Goal: Task Accomplishment & Management: Manage account settings

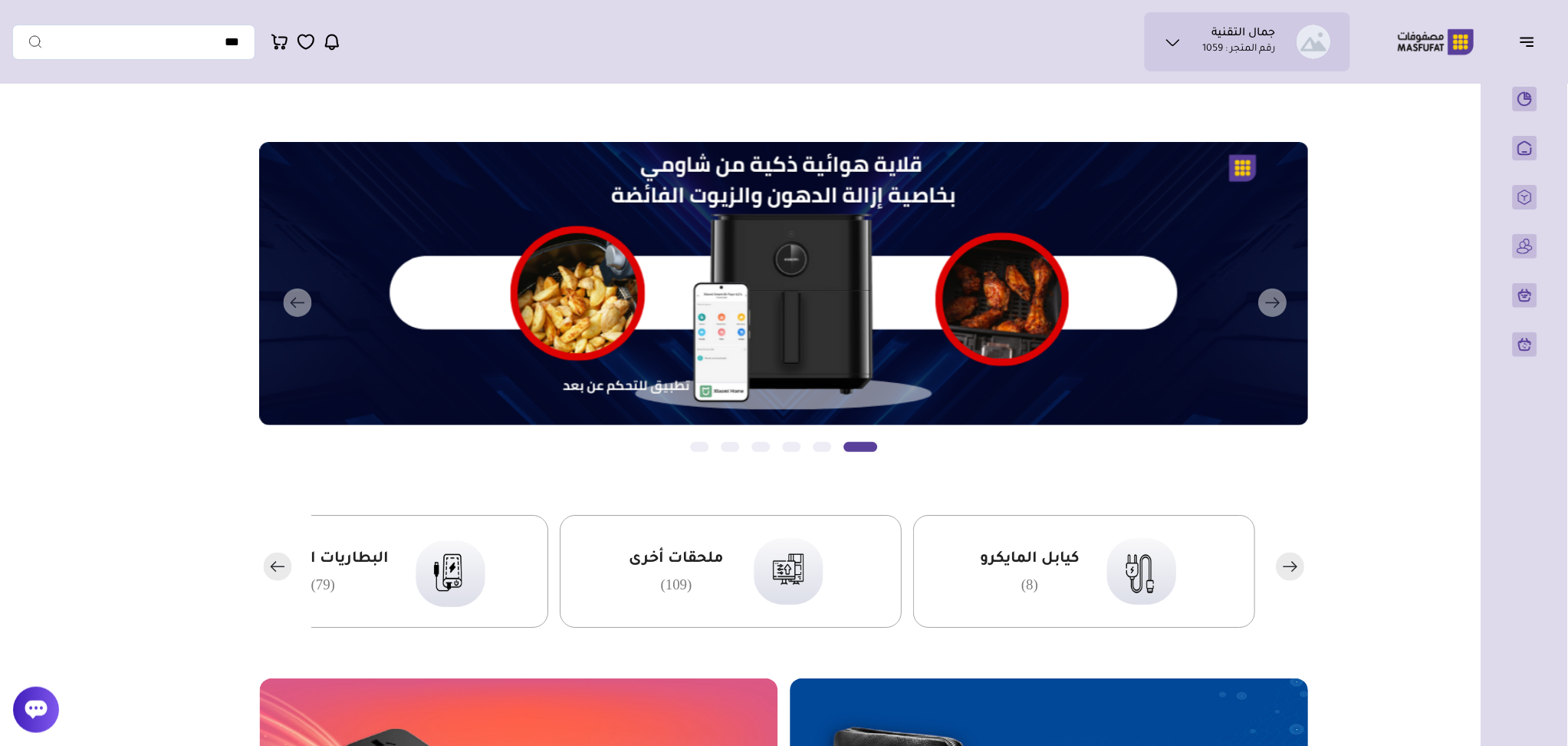
click at [1168, 37] on icon at bounding box center [1173, 42] width 19 height 19
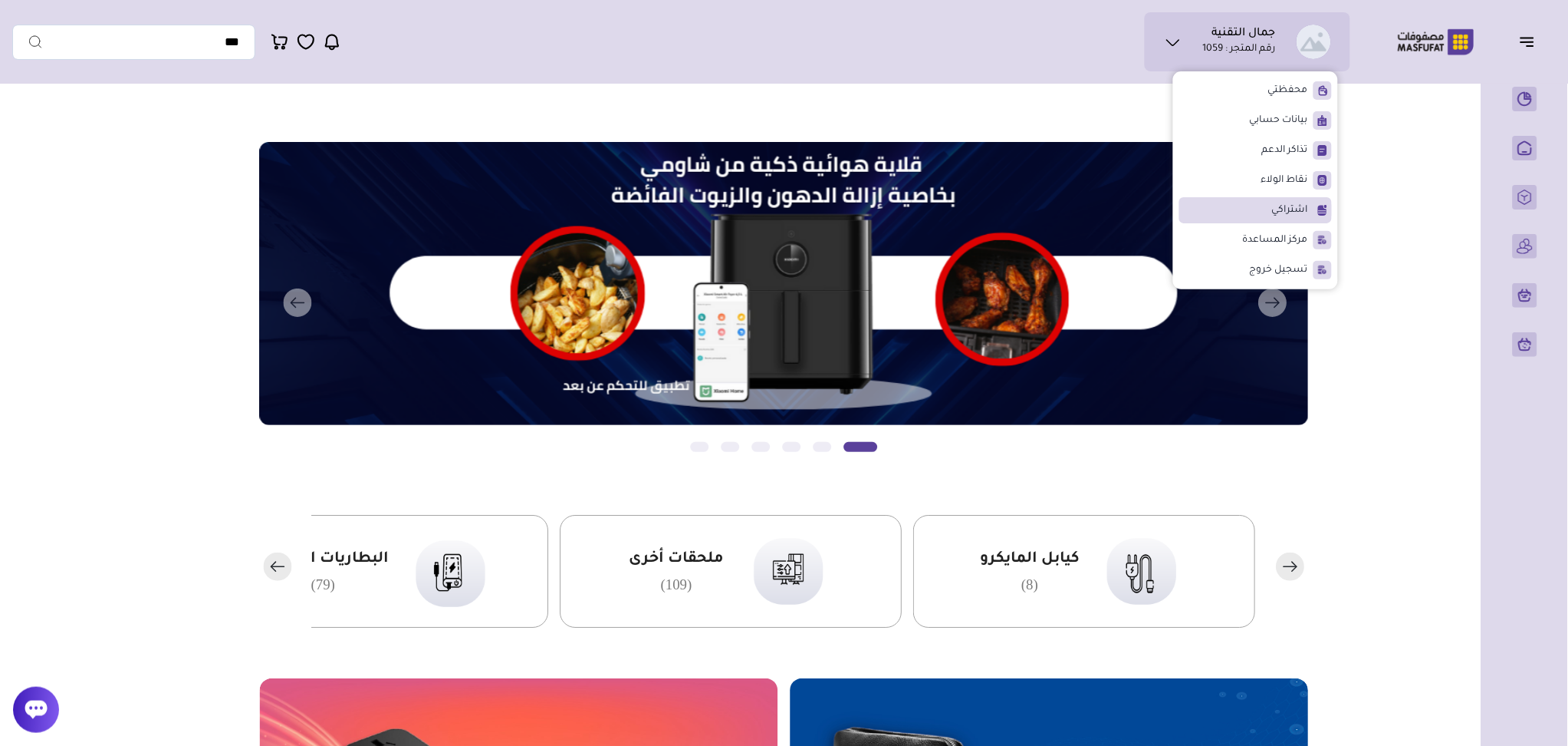
click at [1285, 197] on li "اشتراكي" at bounding box center [1256, 211] width 152 height 26
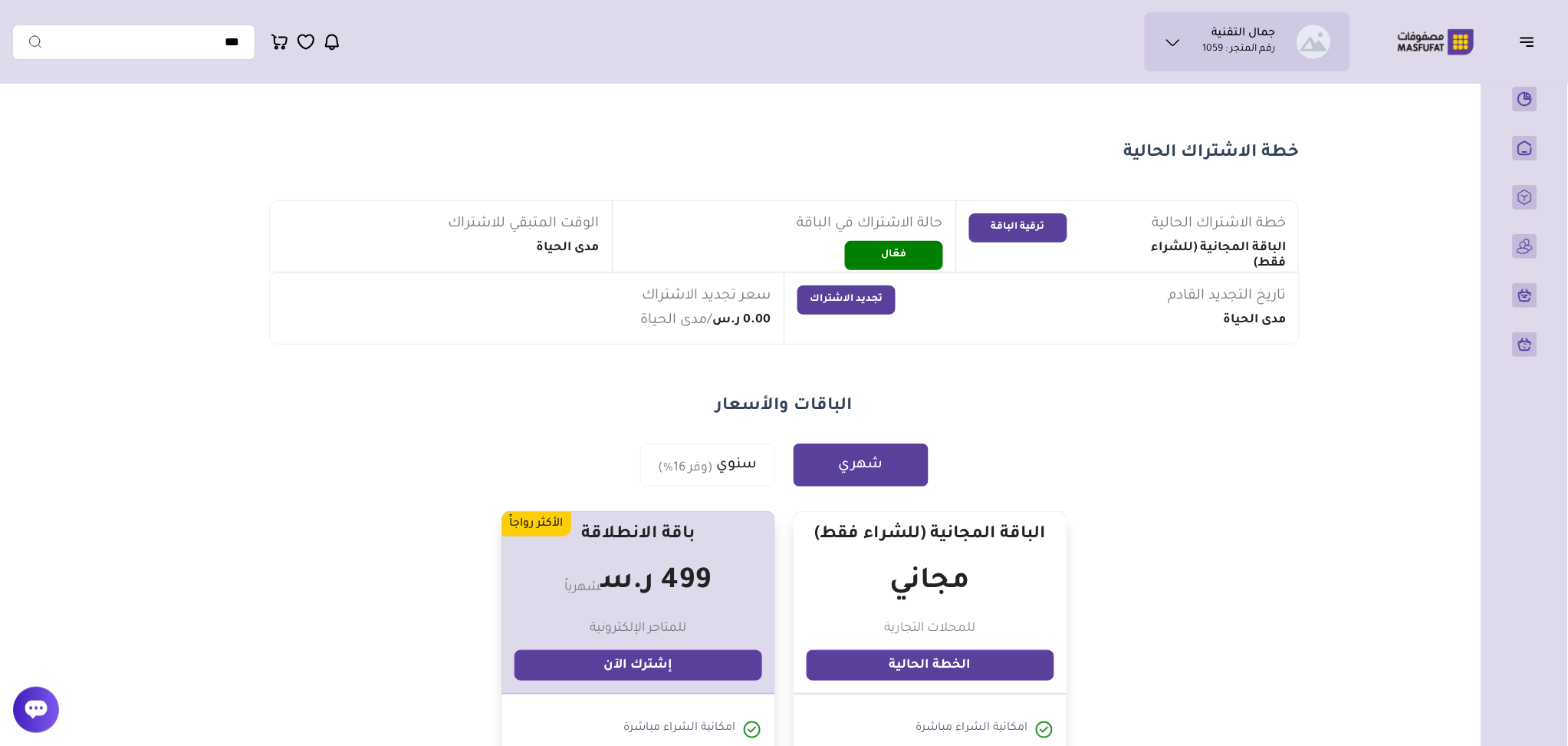
click at [1176, 37] on icon at bounding box center [1173, 42] width 19 height 19
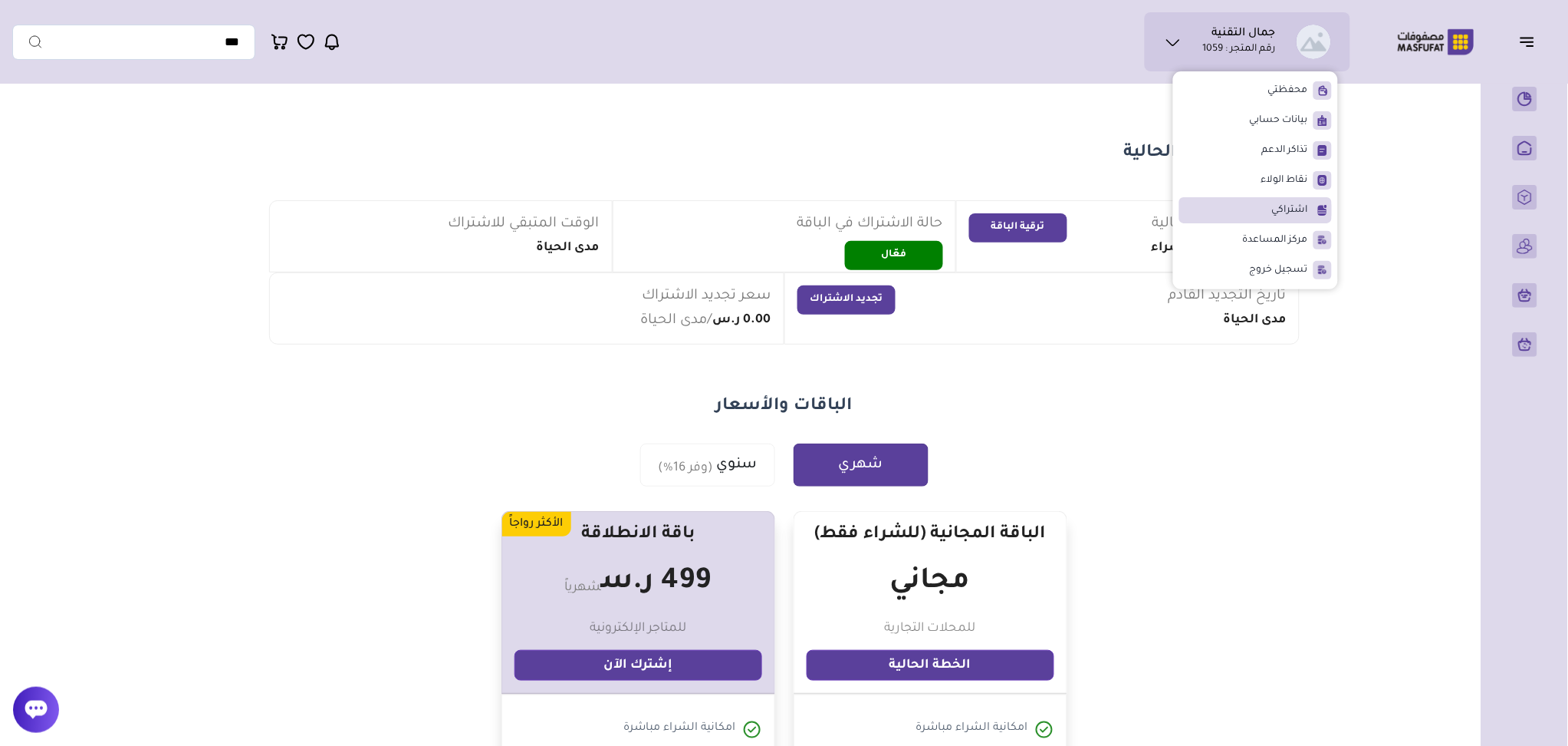
click at [1284, 210] on span "اشتراكي" at bounding box center [1290, 210] width 36 height 15
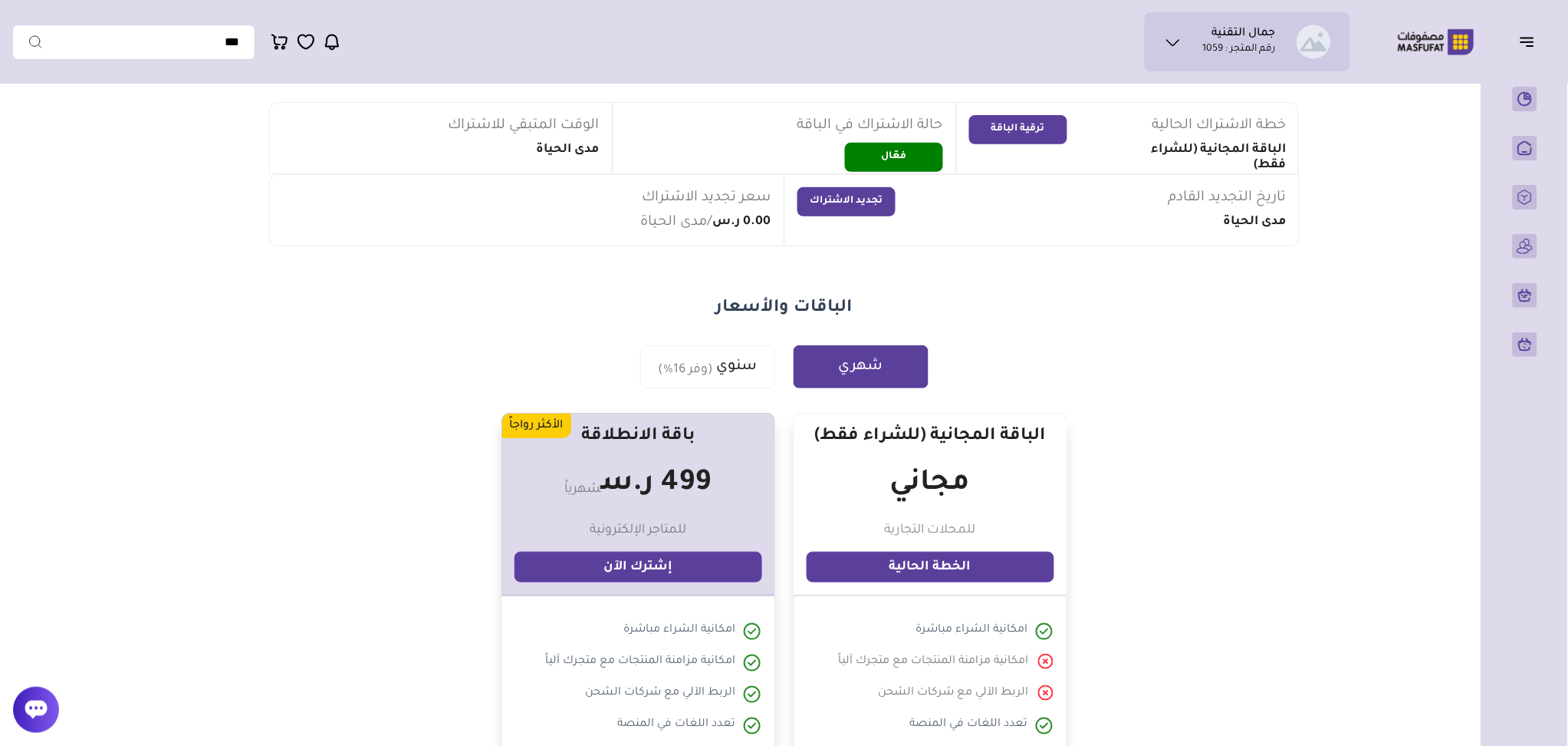
scroll to position [102, 0]
